Goal: Information Seeking & Learning: Learn about a topic

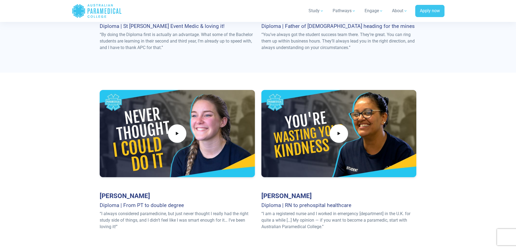
scroll to position [835, 0]
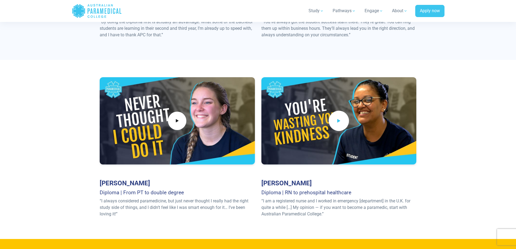
click at [339, 116] on icon at bounding box center [339, 120] width 6 height 9
click at [175, 116] on icon at bounding box center [177, 120] width 6 height 9
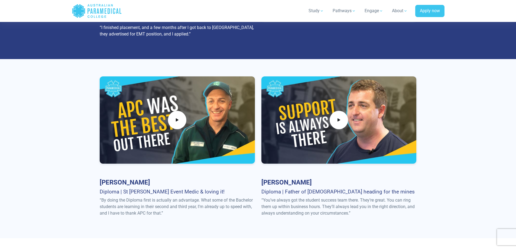
scroll to position [668, 0]
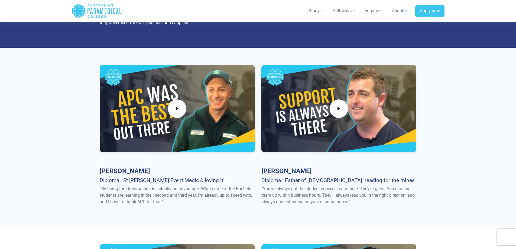
click at [193, 114] on div at bounding box center [177, 108] width 155 height 87
click at [179, 104] on icon at bounding box center [177, 108] width 6 height 9
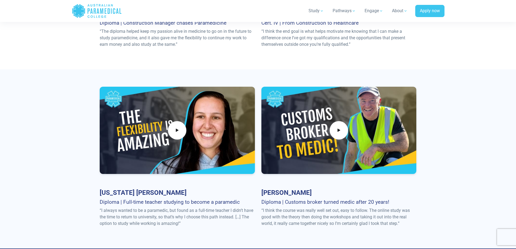
scroll to position [1420, 0]
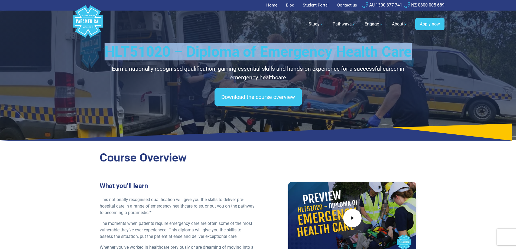
drag, startPoint x: 103, startPoint y: 50, endPoint x: 410, endPoint y: 60, distance: 306.6
click at [410, 60] on h1 "HLT51020 – Diploma of Emergency Health Care" at bounding box center [258, 51] width 317 height 17
copy h1 "HLT51020 – Diploma of Emergency Health Care"
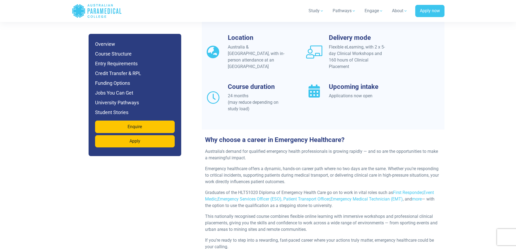
scroll to position [418, 0]
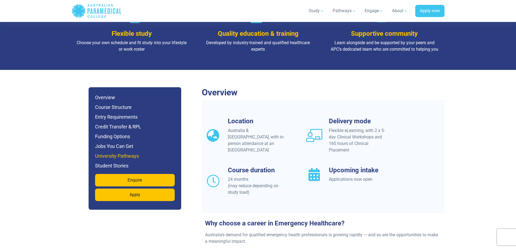
click at [110, 152] on h6 "University Pathways" at bounding box center [135, 156] width 80 height 8
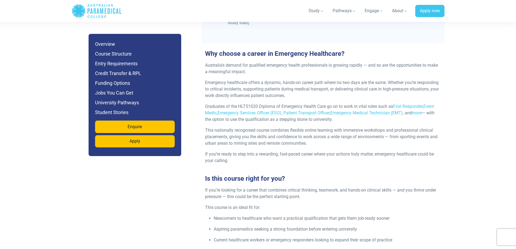
scroll to position [0, 0]
